Goal: Find specific page/section: Find specific page/section

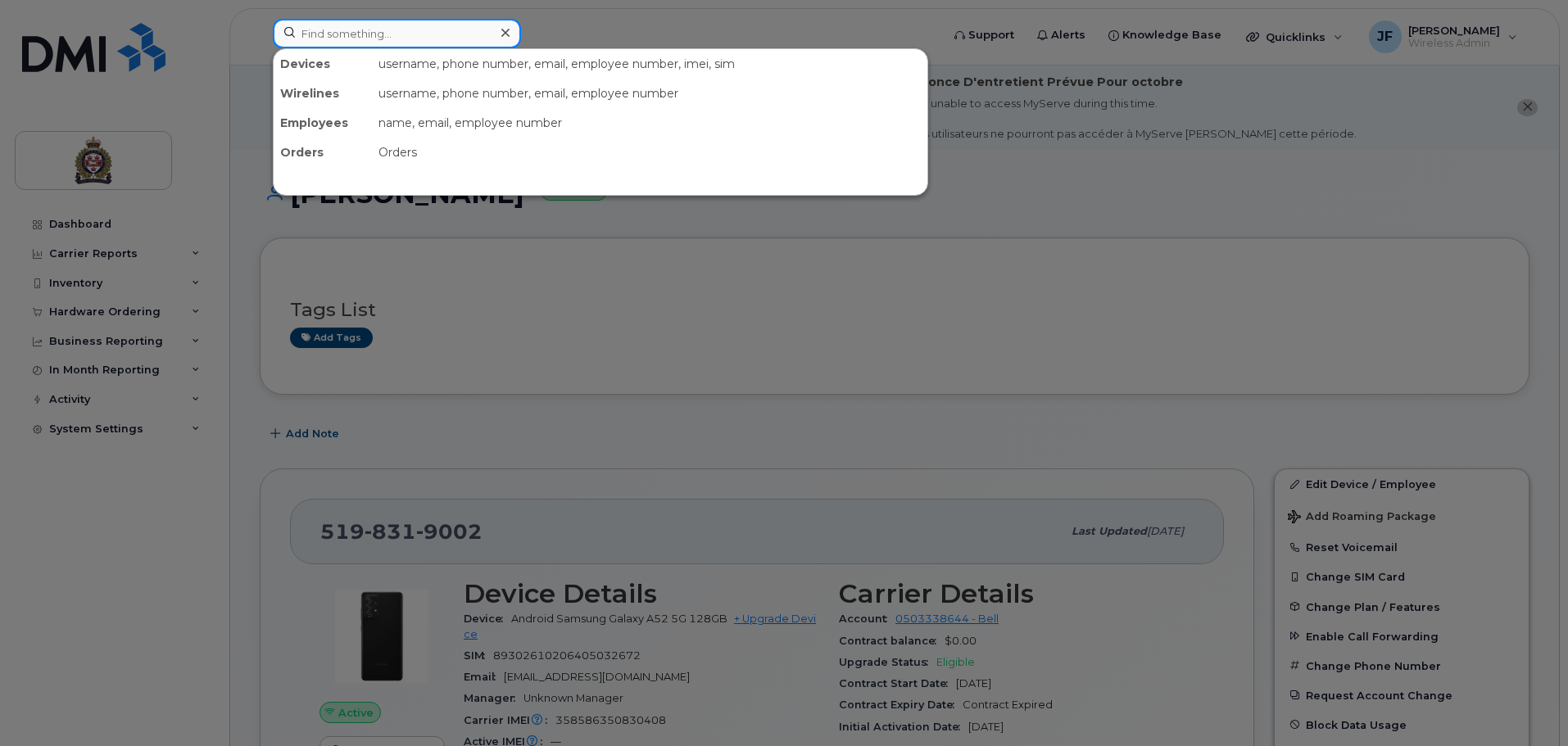
click at [334, 47] on input at bounding box center [396, 33] width 248 height 30
type input "m"
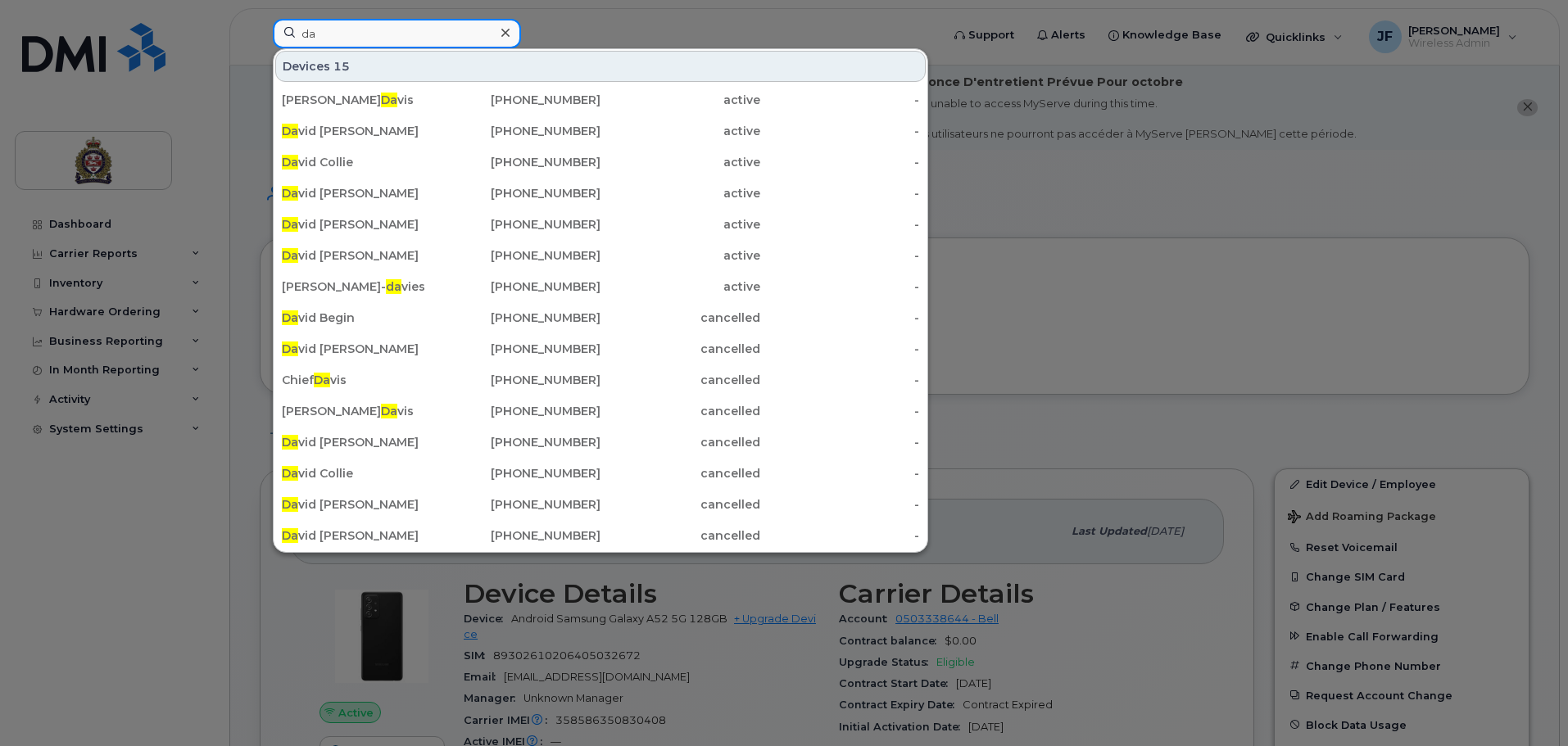
type input "d"
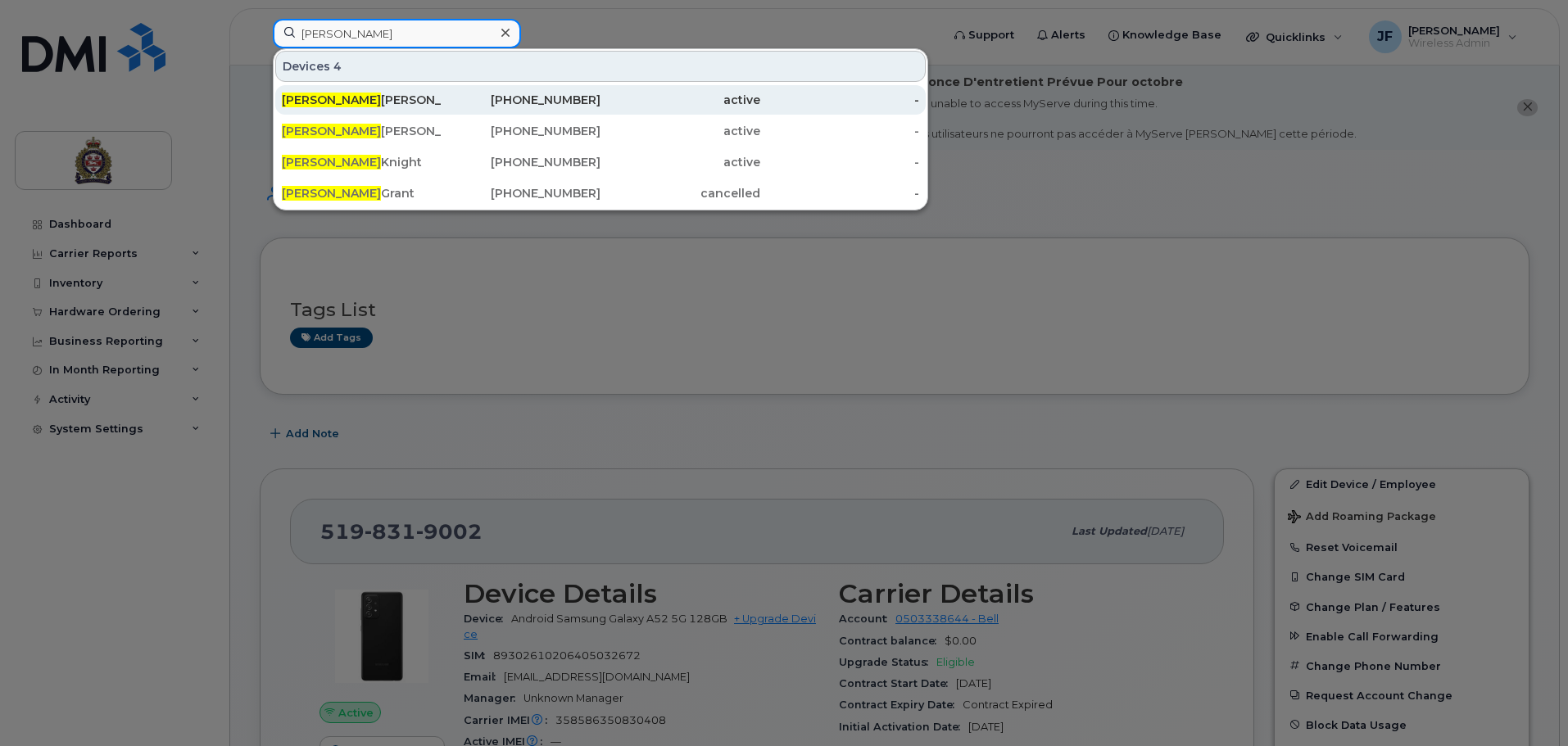
type input "kyle"
click at [295, 94] on span "Kyle" at bounding box center [331, 99] width 99 height 15
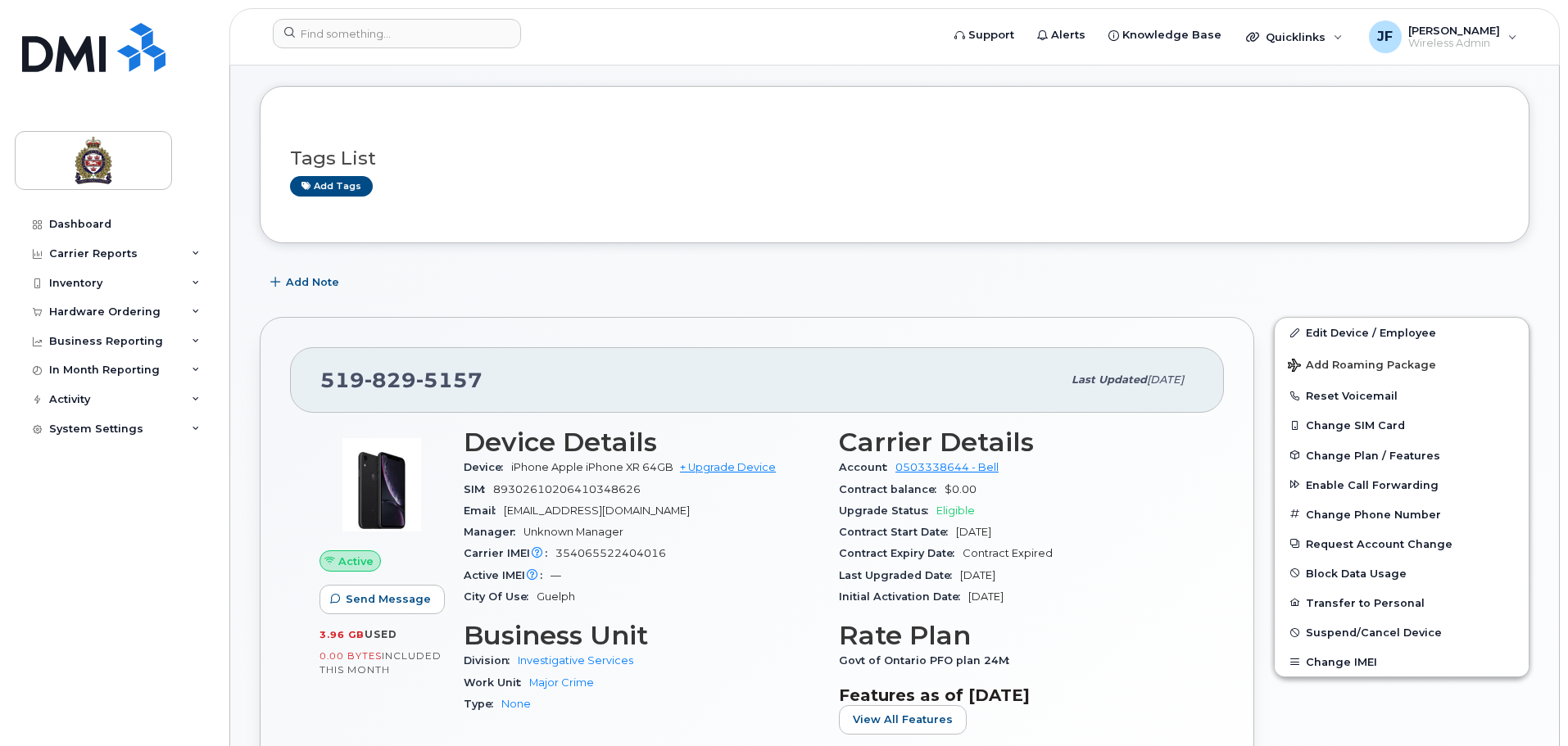
scroll to position [409, 0]
